Goal: Use online tool/utility: Utilize a website feature to perform a specific function

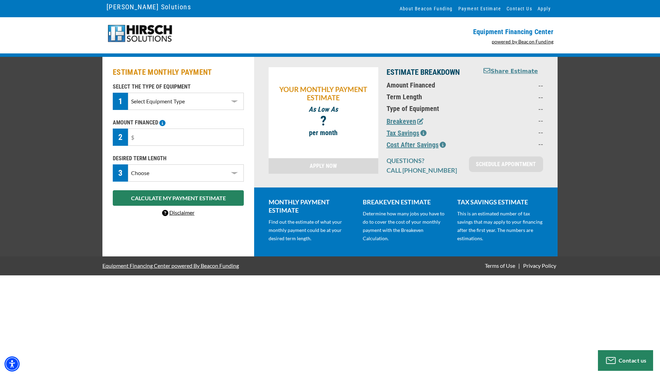
click at [190, 106] on select "Select Equipment Type DTG Printing Embroidery Screen Printing Software and Auto…" at bounding box center [186, 101] width 116 height 17
select select "1"
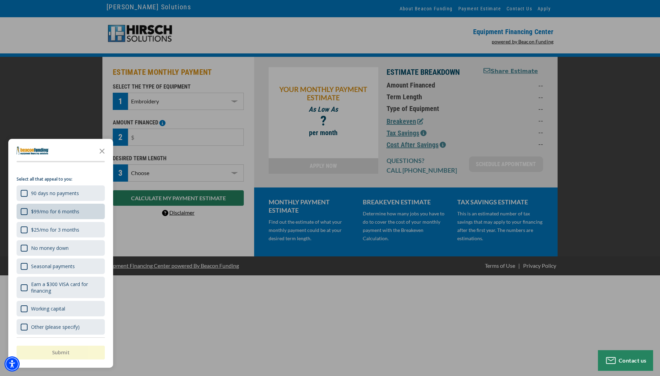
scroll to position [11, 0]
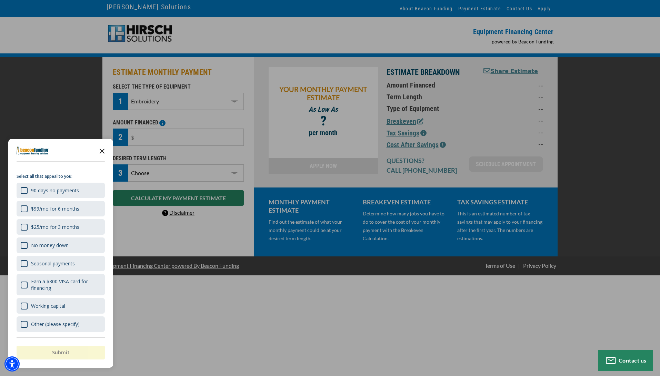
click at [101, 152] on icon "Close the survey" at bounding box center [102, 151] width 14 height 14
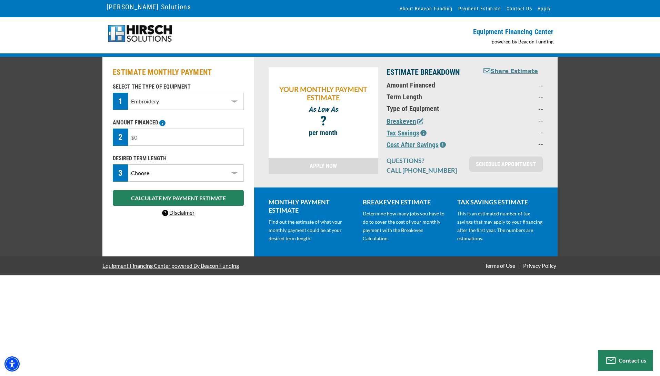
click at [145, 139] on input "text" at bounding box center [186, 137] width 116 height 17
drag, startPoint x: 145, startPoint y: 139, endPoint x: 123, endPoint y: 138, distance: 22.1
click at [123, 138] on div "2" at bounding box center [178, 137] width 131 height 17
type input "$25,000"
click at [157, 176] on select "Choose 36 Months 48 Months 60 Months" at bounding box center [186, 172] width 116 height 17
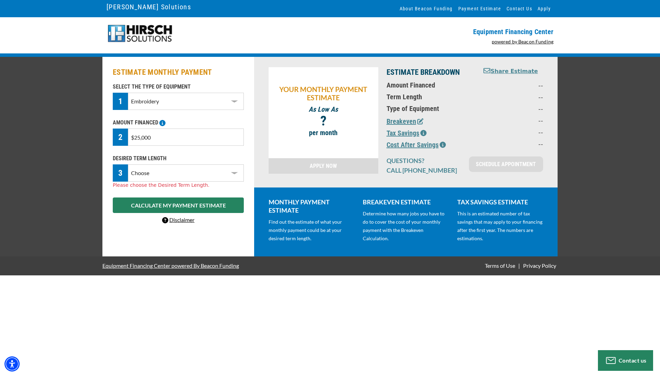
select select "60"
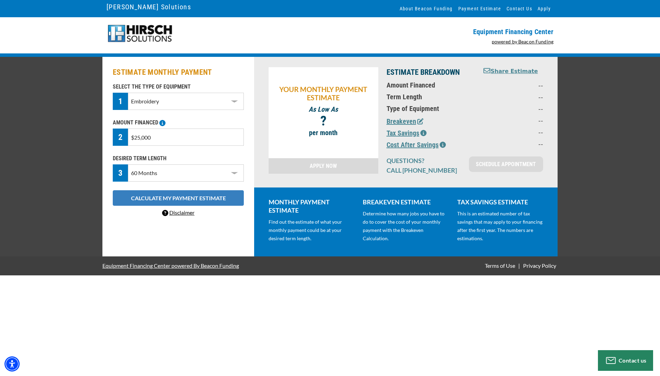
click at [164, 197] on button "CALCULATE MY PAYMENT ESTIMATE" at bounding box center [178, 198] width 131 height 16
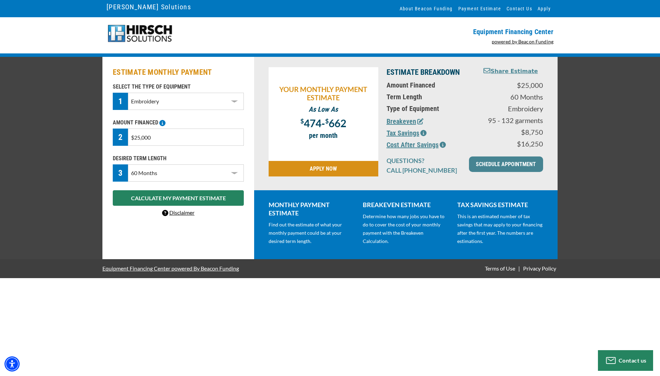
click at [422, 130] on icon "button" at bounding box center [423, 133] width 6 height 6
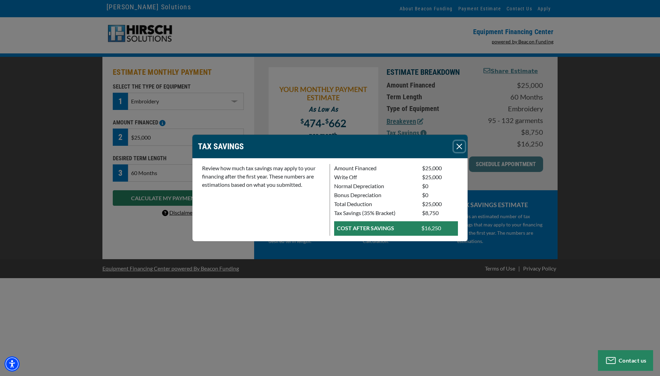
click at [457, 147] on button "Close" at bounding box center [459, 146] width 11 height 11
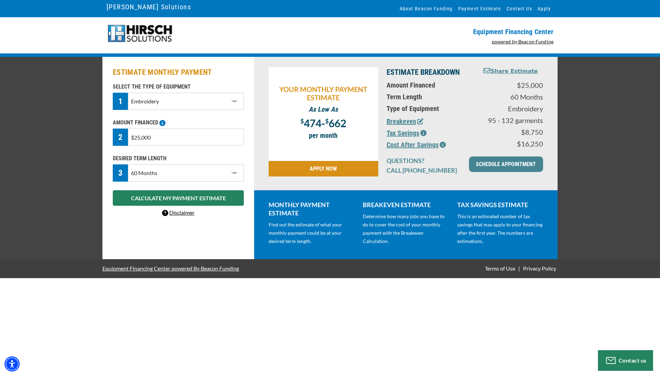
click at [420, 121] on icon "button" at bounding box center [420, 121] width 6 height 6
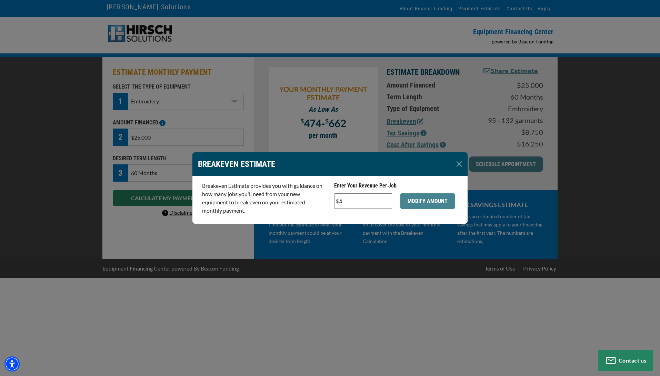
drag, startPoint x: 345, startPoint y: 202, endPoint x: 331, endPoint y: 201, distance: 13.5
click at [331, 201] on div "$5" at bounding box center [363, 204] width 66 height 22
type input "$10"
click at [434, 202] on button "MODIFY AMOUNT" at bounding box center [427, 201] width 54 height 16
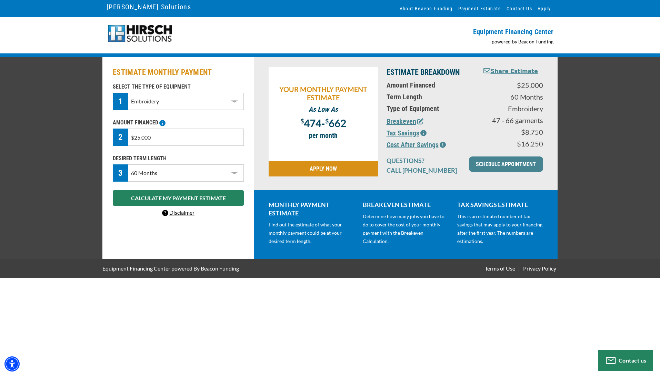
drag, startPoint x: 156, startPoint y: 138, endPoint x: 120, endPoint y: 137, distance: 35.9
click at [120, 138] on div "2 $25,000" at bounding box center [178, 137] width 131 height 17
type input "$100,000"
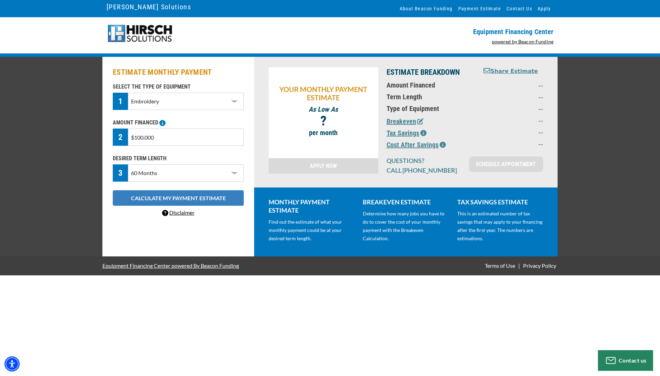
click at [138, 198] on button "CALCULATE MY PAYMENT ESTIMATE" at bounding box center [178, 198] width 131 height 16
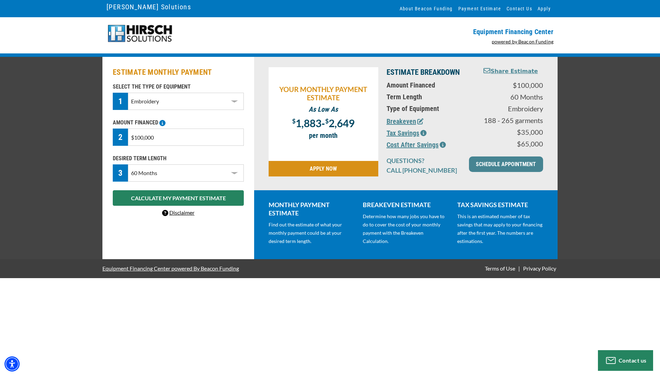
click at [411, 123] on button "Breakeven" at bounding box center [405, 121] width 37 height 10
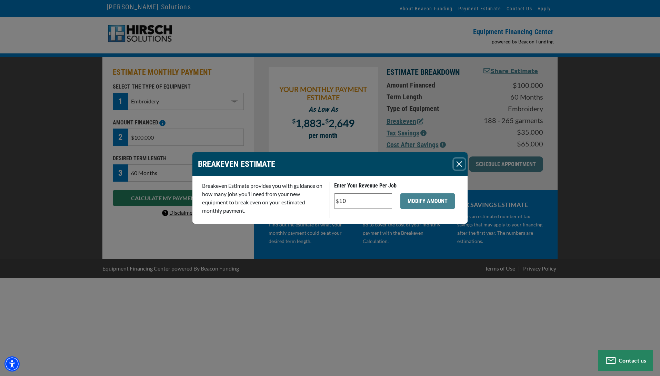
click at [458, 161] on button "Close" at bounding box center [459, 164] width 11 height 11
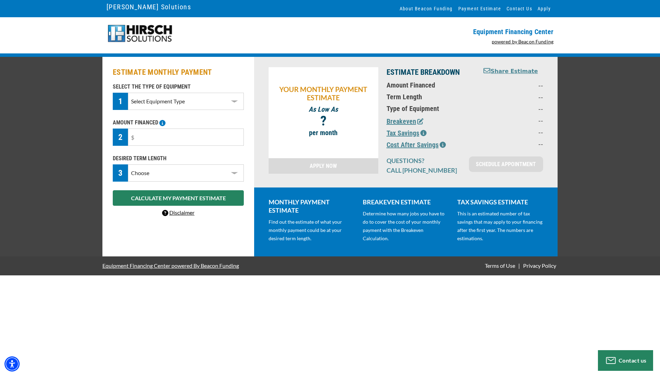
click at [153, 102] on select "Select Equipment Type DTG Printing Embroidery Screen Printing Software and Auto…" at bounding box center [186, 101] width 116 height 17
select select "1"
drag, startPoint x: 146, startPoint y: 138, endPoint x: 127, endPoint y: 138, distance: 18.6
click at [127, 138] on div "2" at bounding box center [178, 137] width 131 height 17
type input "$50,000"
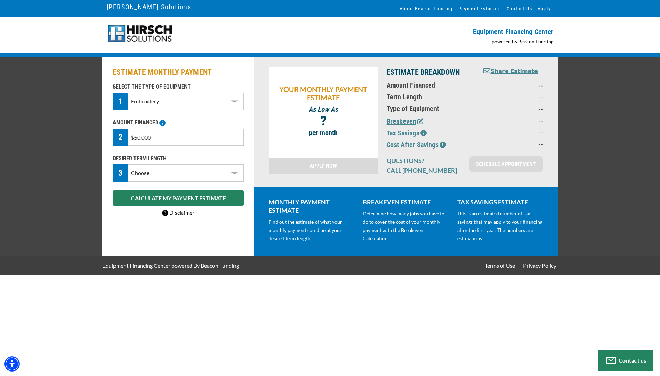
click at [143, 171] on select "Choose 36 Months 48 Months 60 Months" at bounding box center [186, 172] width 116 height 17
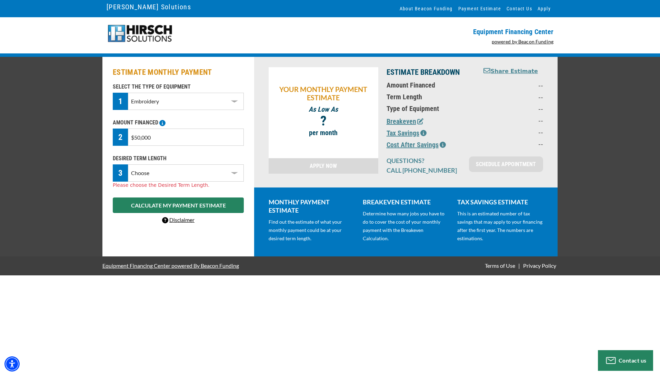
select select "36"
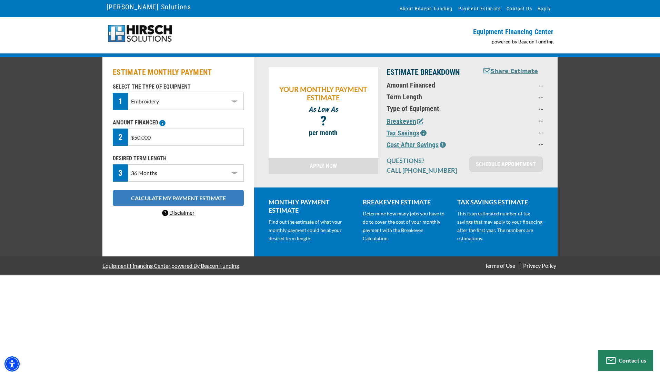
click at [150, 197] on button "CALCULATE MY PAYMENT ESTIMATE" at bounding box center [178, 198] width 131 height 16
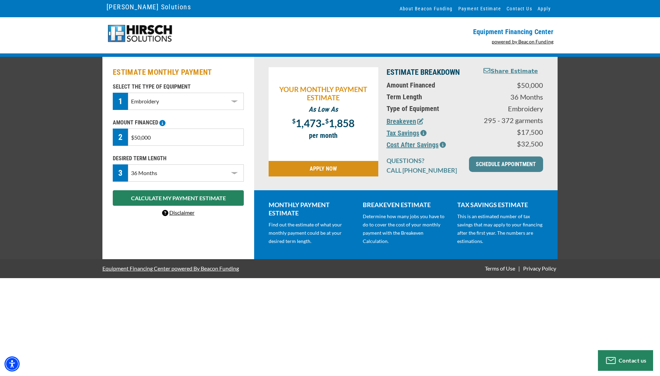
drag, startPoint x: 153, startPoint y: 139, endPoint x: 111, endPoint y: 135, distance: 42.3
click at [111, 135] on div "AMOUNT FINANCED 2 $50,000 Please enter the Amount Financed." at bounding box center [178, 132] width 139 height 27
type input "$100,000"
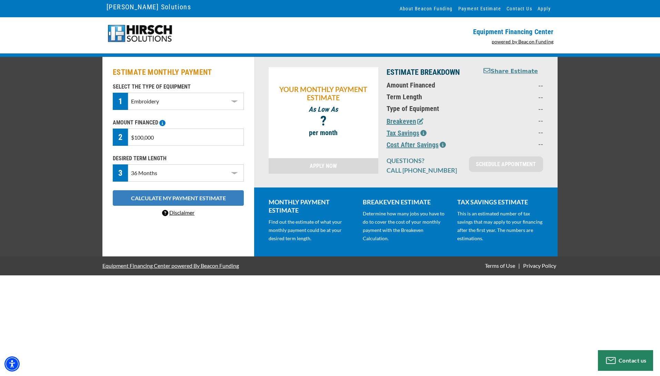
click at [173, 198] on button "CALCULATE MY PAYMENT ESTIMATE" at bounding box center [178, 198] width 131 height 16
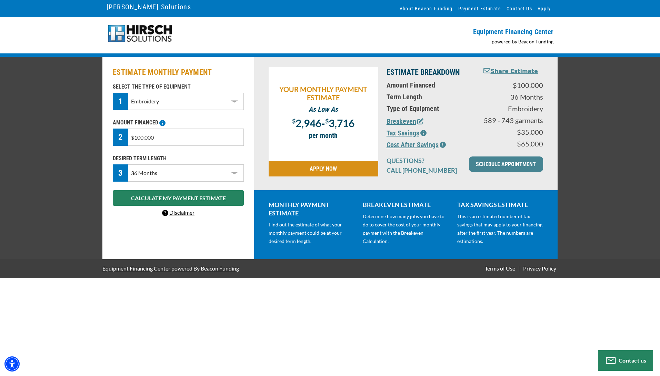
click at [167, 172] on select "Choose 36 Months 48 Months 60 Months 72 Months" at bounding box center [186, 172] width 116 height 17
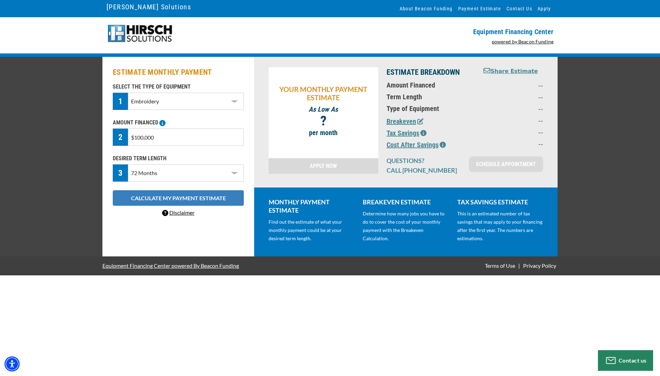
click at [175, 199] on button "CALCULATE MY PAYMENT ESTIMATE" at bounding box center [178, 198] width 131 height 16
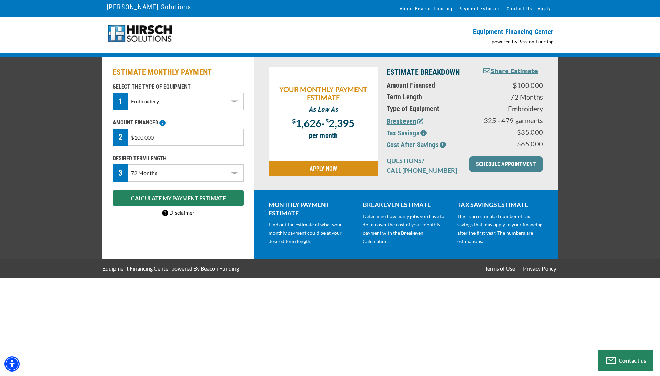
click at [167, 175] on select "Choose 36 Months 48 Months 60 Months 72 Months" at bounding box center [186, 172] width 116 height 17
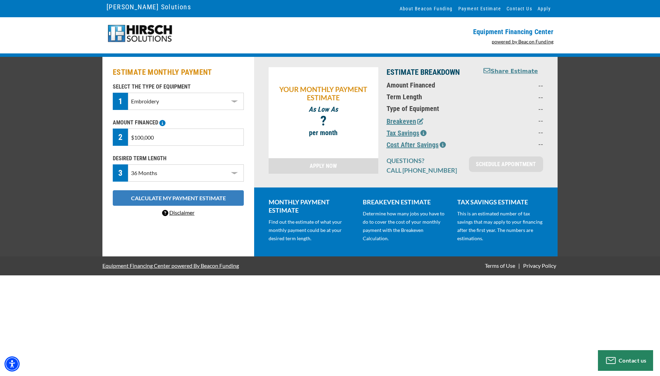
click at [174, 197] on button "CALCULATE MY PAYMENT ESTIMATE" at bounding box center [178, 198] width 131 height 16
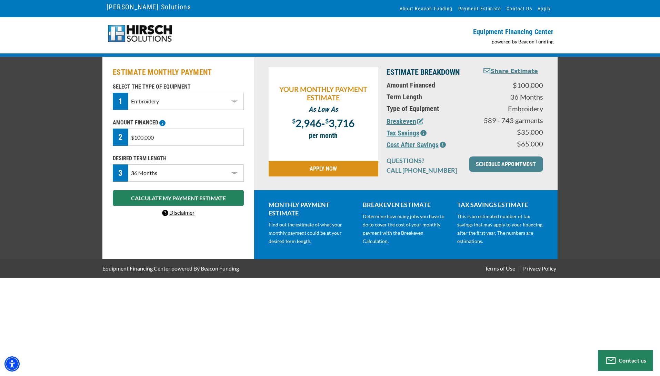
click at [169, 173] on select "Choose 36 Months 48 Months 60 Months 72 Months" at bounding box center [186, 172] width 116 height 17
select select "48"
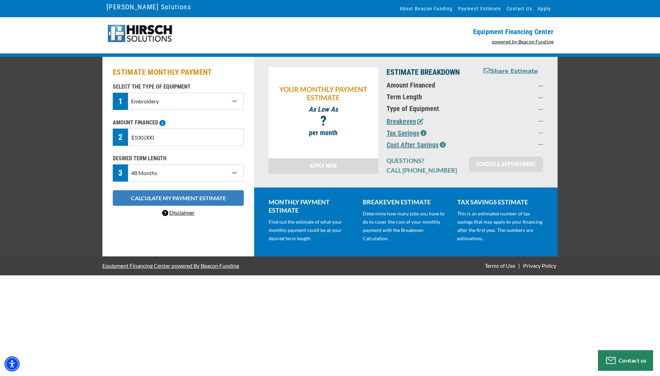
click at [169, 193] on button "CALCULATE MY PAYMENT ESTIMATE" at bounding box center [178, 198] width 131 height 16
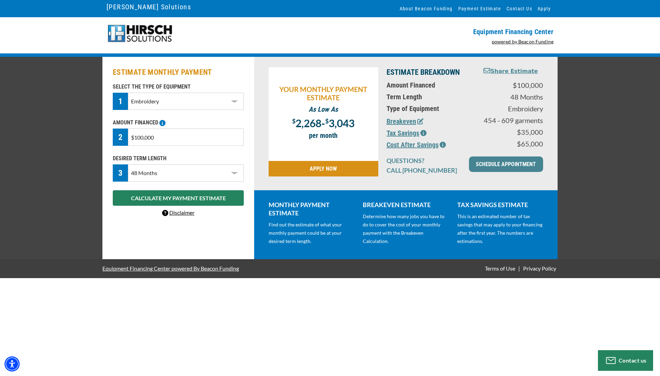
drag, startPoint x: 164, startPoint y: 138, endPoint x: 100, endPoint y: 133, distance: 64.0
click at [100, 133] on div "ESTIMATE MONTHLY PAYMENT SELECT THE TYPE OF EQUIPMENT 1 Select Equipment Type D…" at bounding box center [330, 158] width 660 height 202
type input "$75,000"
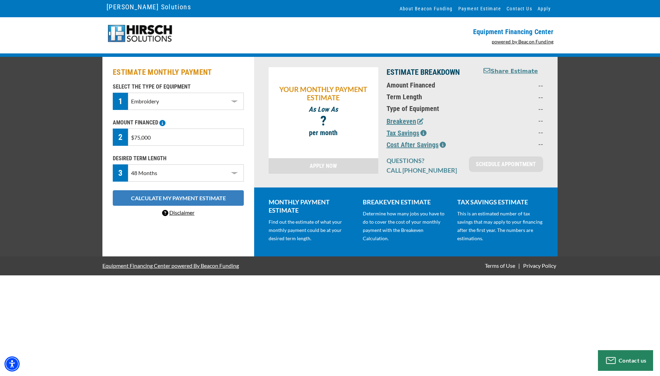
click at [129, 197] on button "CALCULATE MY PAYMENT ESTIMATE" at bounding box center [178, 198] width 131 height 16
